Goal: Check status: Check status

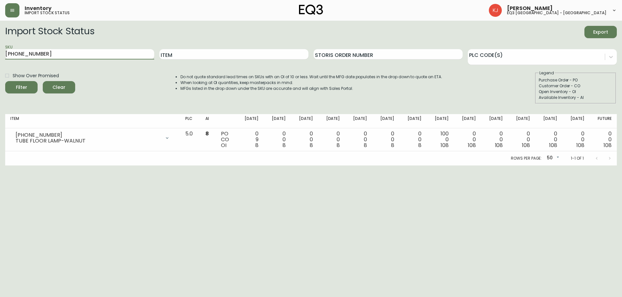
click at [81, 58] on input "[PHONE_NUMBER]" at bounding box center [79, 54] width 149 height 10
click at [5, 81] on button "Filter" at bounding box center [21, 87] width 32 height 12
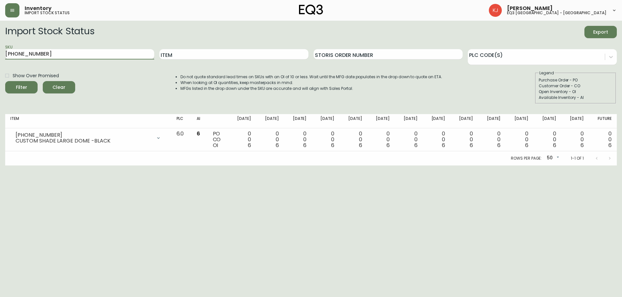
click at [95, 57] on input "[PHONE_NUMBER]" at bounding box center [79, 54] width 149 height 10
paste input "522-0"
type input "[PHONE_NUMBER]"
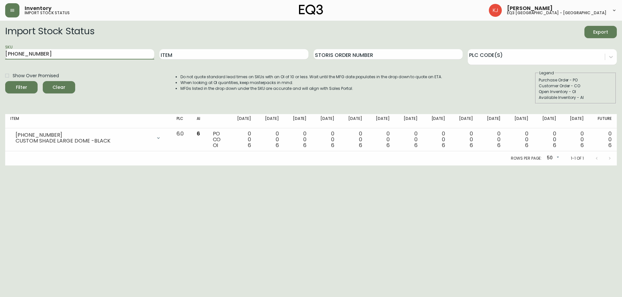
click at [5, 81] on button "Filter" at bounding box center [21, 87] width 32 height 12
